Goal: Information Seeking & Learning: Learn about a topic

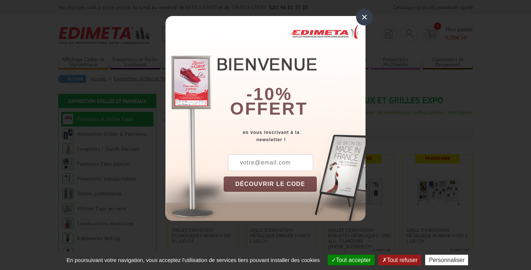
click at [272, 165] on input "text" at bounding box center [270, 162] width 85 height 17
type input "c"
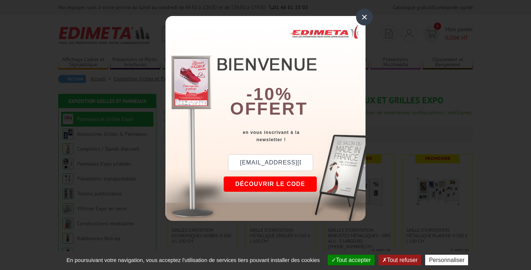
type input "fondation.solbe@wanadoo.fr"
click at [261, 185] on button "DÉCOUVRIR LE CODE" at bounding box center [270, 183] width 93 height 15
drag, startPoint x: 256, startPoint y: 161, endPoint x: 235, endPoint y: 161, distance: 20.7
click at [235, 161] on div "New10" at bounding box center [259, 162] width 71 height 17
copy div "New10"
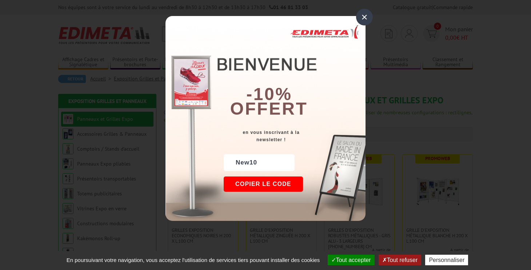
click at [364, 9] on div "×" at bounding box center [364, 17] width 17 height 17
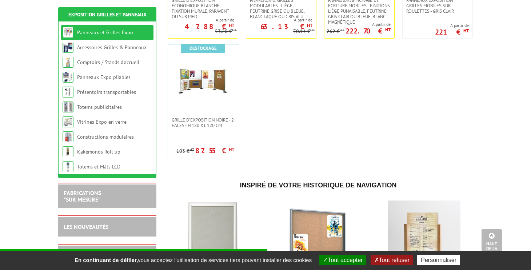
scroll to position [347, 0]
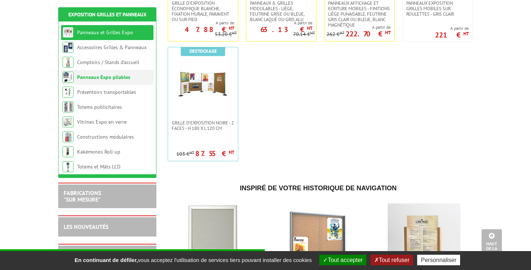
click at [95, 77] on link "Panneaux Expo pliables" at bounding box center [103, 77] width 53 height 7
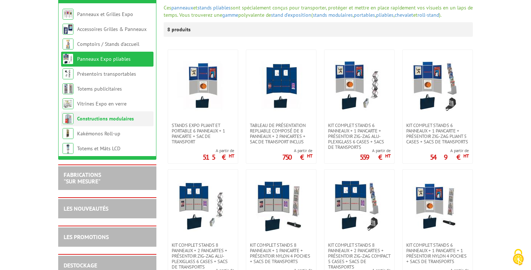
scroll to position [104, 0]
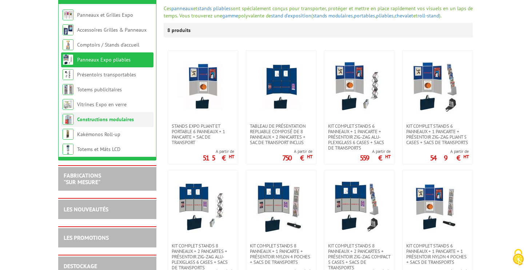
click at [106, 120] on link "Constructions modulaires" at bounding box center [105, 119] width 57 height 7
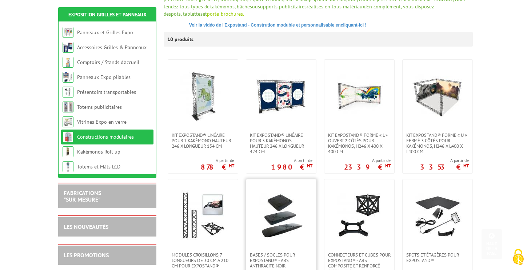
scroll to position [149, 0]
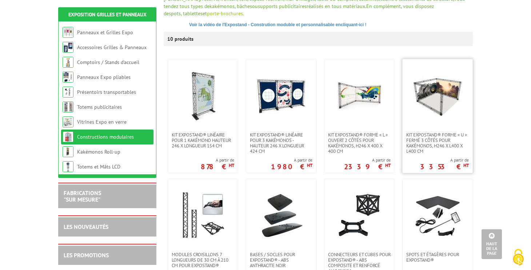
click at [435, 84] on img at bounding box center [437, 95] width 51 height 51
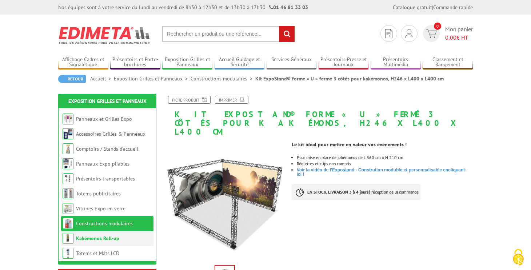
click at [102, 235] on link "Kakémonos Roll-up" at bounding box center [97, 238] width 43 height 7
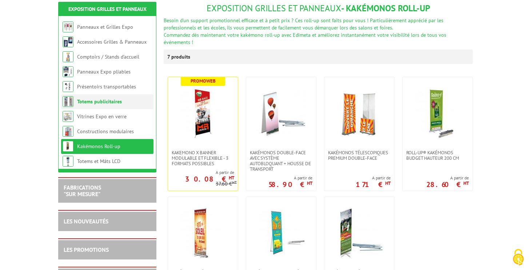
scroll to position [88, 0]
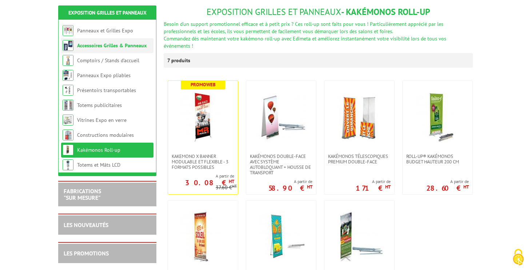
click at [112, 44] on link "Accessoires Grilles & Panneaux" at bounding box center [111, 45] width 69 height 7
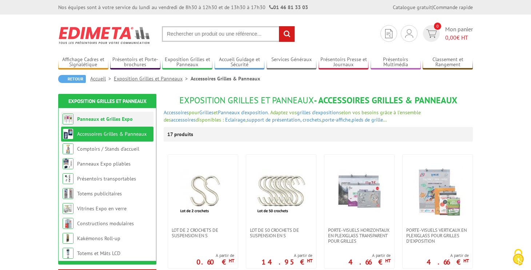
click at [106, 119] on link "Panneaux et Grilles Expo" at bounding box center [105, 119] width 56 height 7
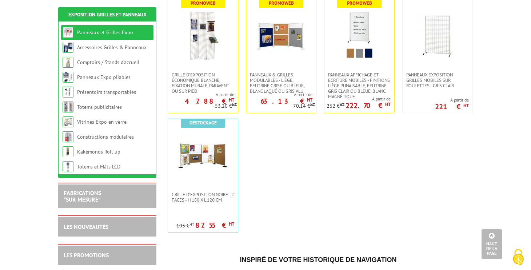
scroll to position [278, 0]
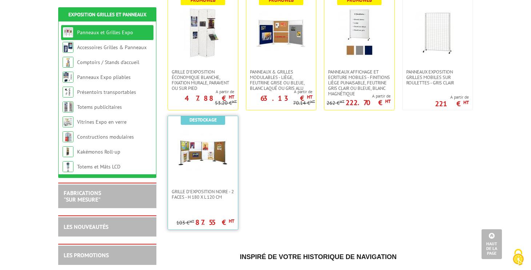
click at [219, 183] on link at bounding box center [203, 152] width 70 height 73
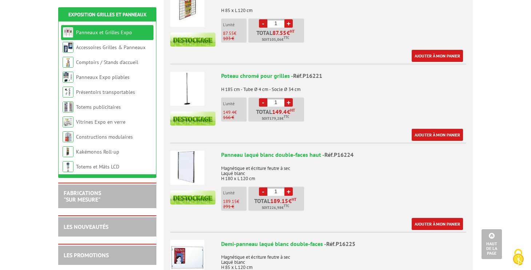
scroll to position [326, 0]
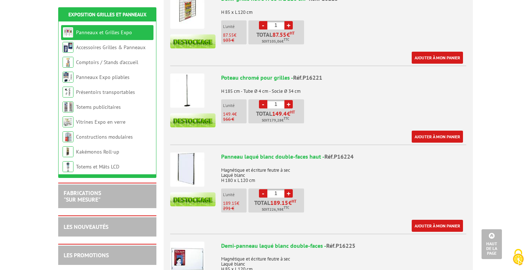
click at [187, 161] on img at bounding box center [187, 169] width 34 height 34
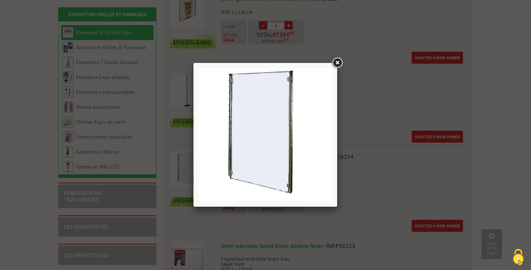
click at [285, 91] on img at bounding box center [265, 134] width 133 height 133
click at [335, 64] on link at bounding box center [337, 62] width 13 height 13
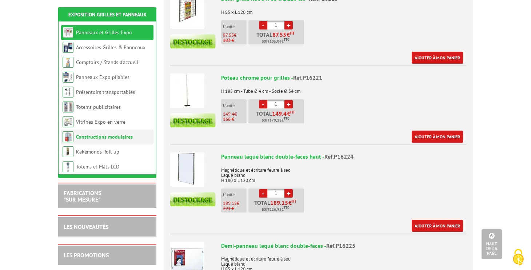
click at [96, 135] on link "Constructions modulaires" at bounding box center [104, 136] width 57 height 7
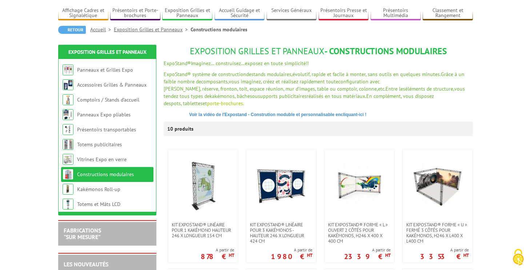
scroll to position [52, 0]
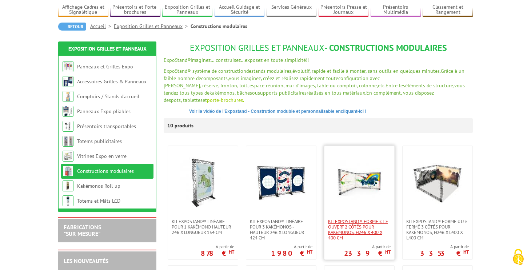
click at [359, 219] on span "Kit ExpoStand® forme « L » ouvert 2 côtés pour kakémonos, H246 x 400 x 400 cm" at bounding box center [359, 230] width 63 height 22
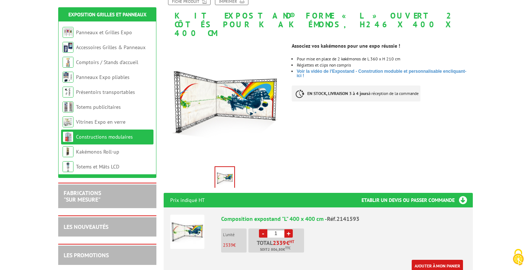
scroll to position [95, 0]
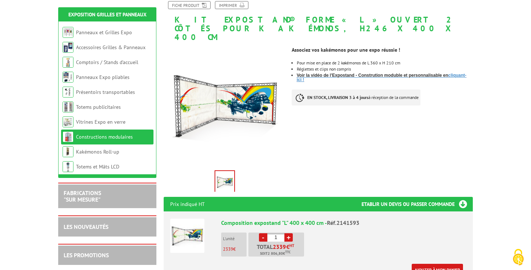
click at [327, 73] on link "Voir la vidéo de l'Expostand - Constrution moduble et personnalisable en cliqua…" at bounding box center [382, 78] width 170 height 10
